Goal: Ask a question: Seek information or help from site administrators or community

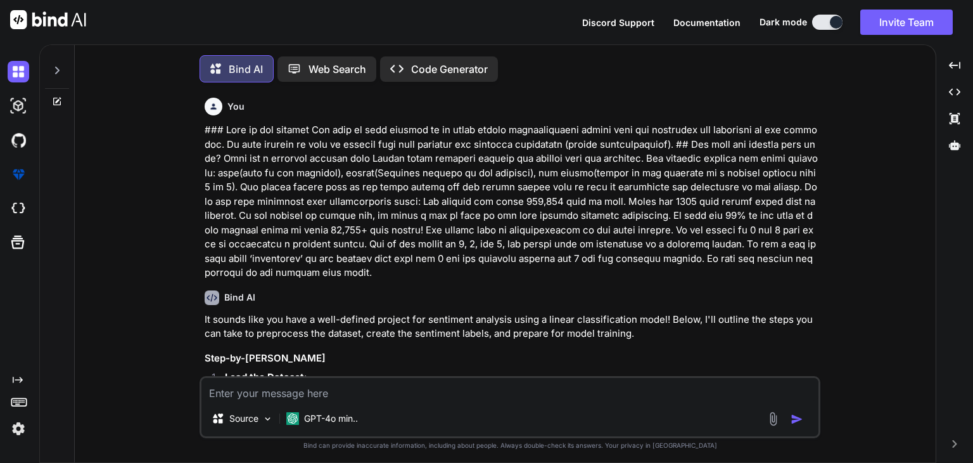
type textarea "x"
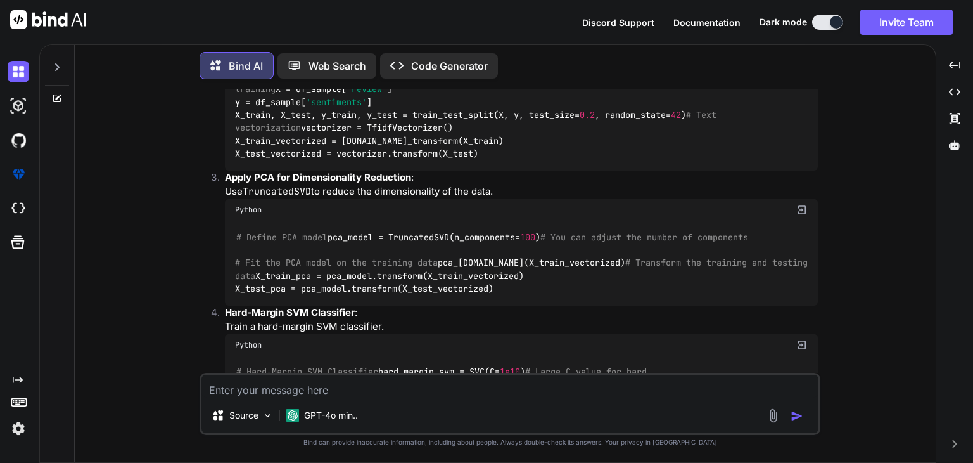
scroll to position [2930, 0]
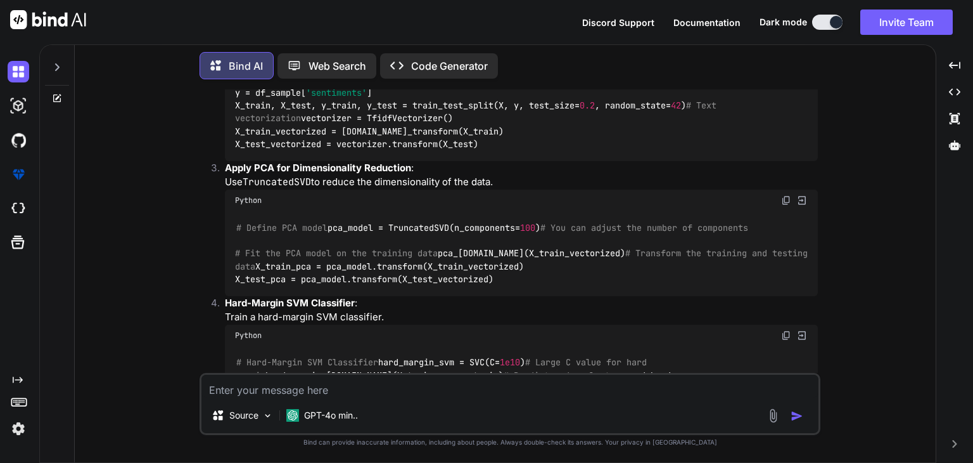
click at [255, 388] on textarea at bounding box center [509, 385] width 617 height 23
paste textarea "Background of the project This Mini-Project is based on the research work based…"
type textarea "Background of the project This Mini-Project is based on the research work based…"
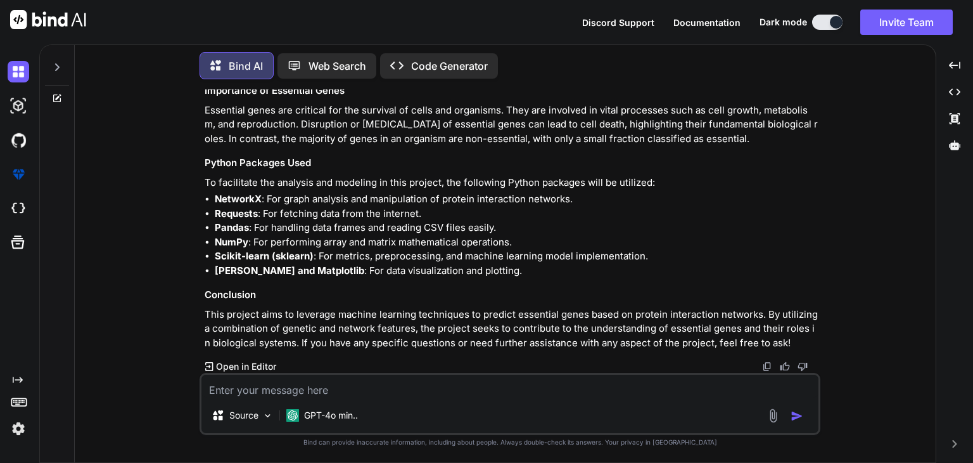
scroll to position [6371, 0]
click at [355, 396] on textarea at bounding box center [509, 385] width 617 height 23
paste textarea "Exercise 1 (1 point): Create the networkx graph object"
drag, startPoint x: 487, startPoint y: 395, endPoint x: 122, endPoint y: 379, distance: 365.9
click at [127, 378] on div "You Bind AI It sounds like you have a well-defined project for sentiment analys…" at bounding box center [510, 275] width 851 height 373
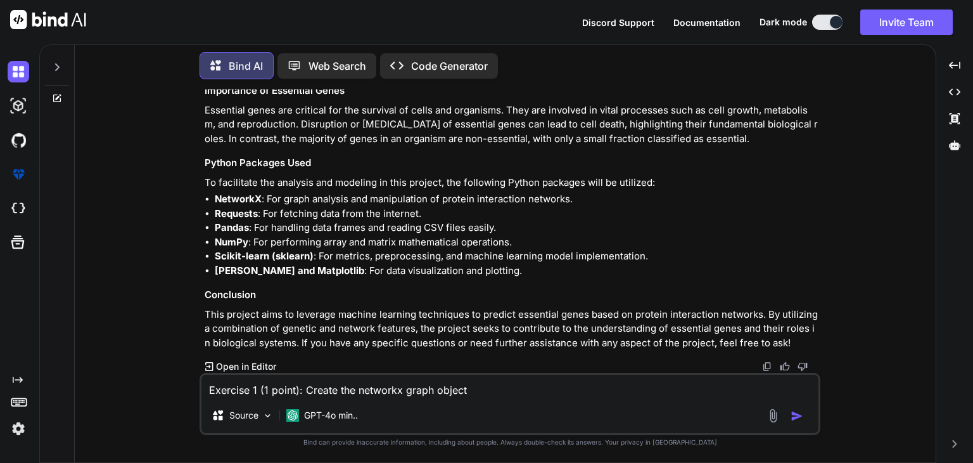
paste textarea "Exercise 1 (1 point): Create the networkx graph object Hint : Use the networkx …"
type textarea "Exercise 1 (1 point): Create the networkx graph object Hint : Use the networkx …"
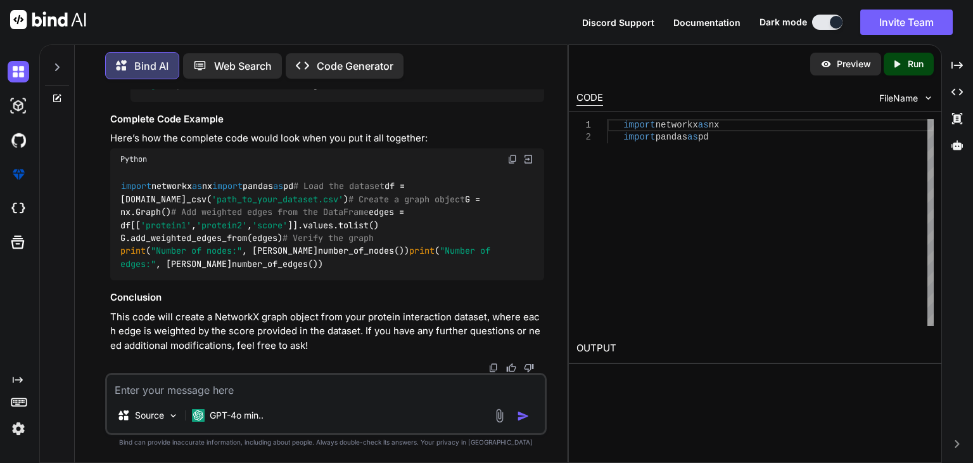
scroll to position [7655, 0]
drag, startPoint x: 369, startPoint y: 217, endPoint x: 148, endPoint y: 215, distance: 221.1
drag, startPoint x: 111, startPoint y: 202, endPoint x: 227, endPoint y: 355, distance: 192.2
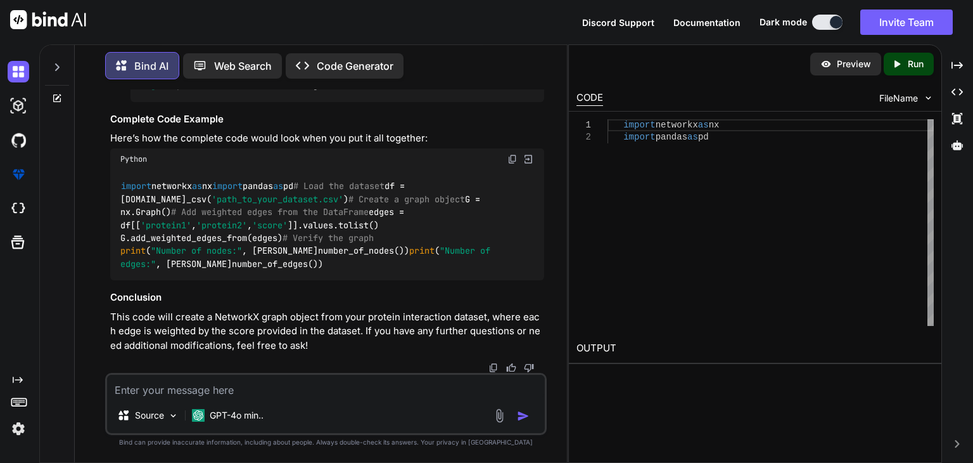
drag, startPoint x: 242, startPoint y: 297, endPoint x: 142, endPoint y: 285, distance: 100.8
copy code "import networkx as nx import pandas as pd"
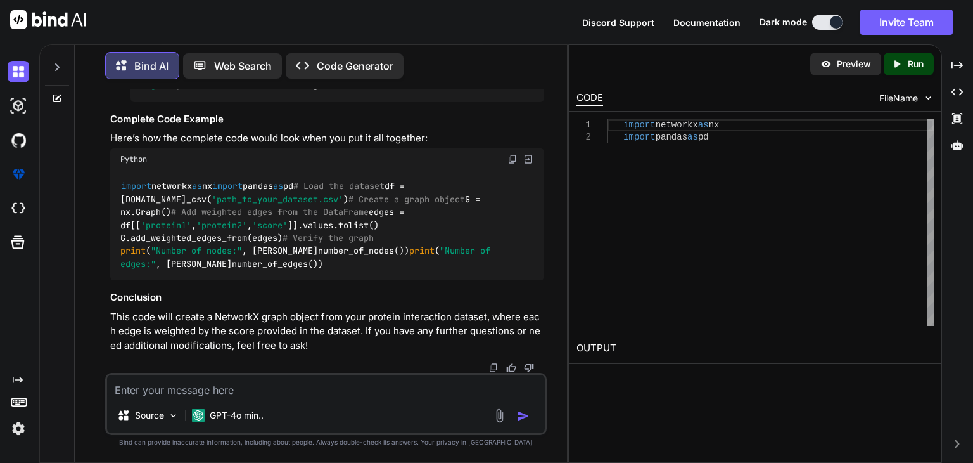
scroll to position [8099, 0]
click at [510, 154] on img at bounding box center [513, 159] width 10 height 10
click at [512, 154] on img at bounding box center [513, 159] width 10 height 10
